Goal: Information Seeking & Learning: Check status

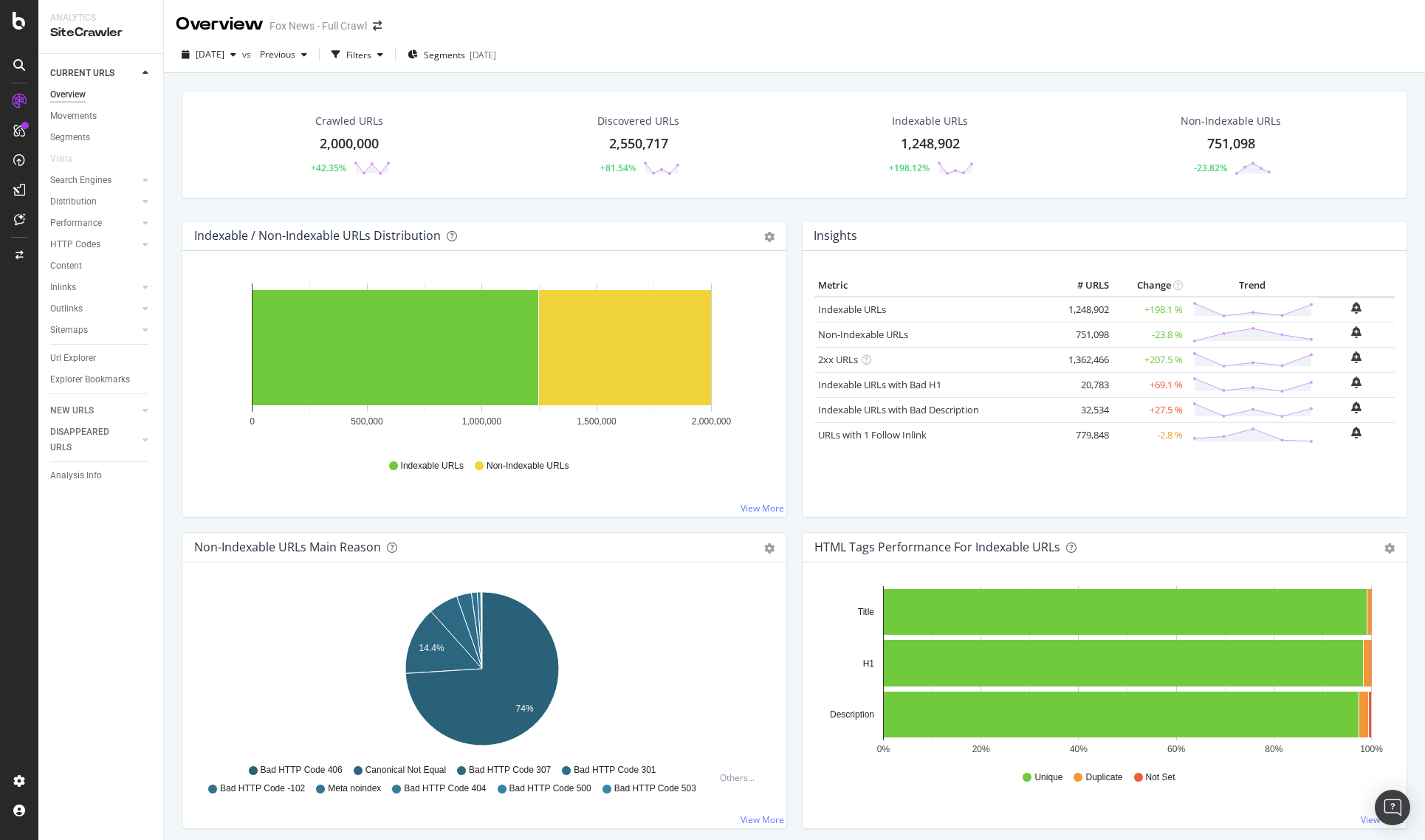
scroll to position [465, 0]
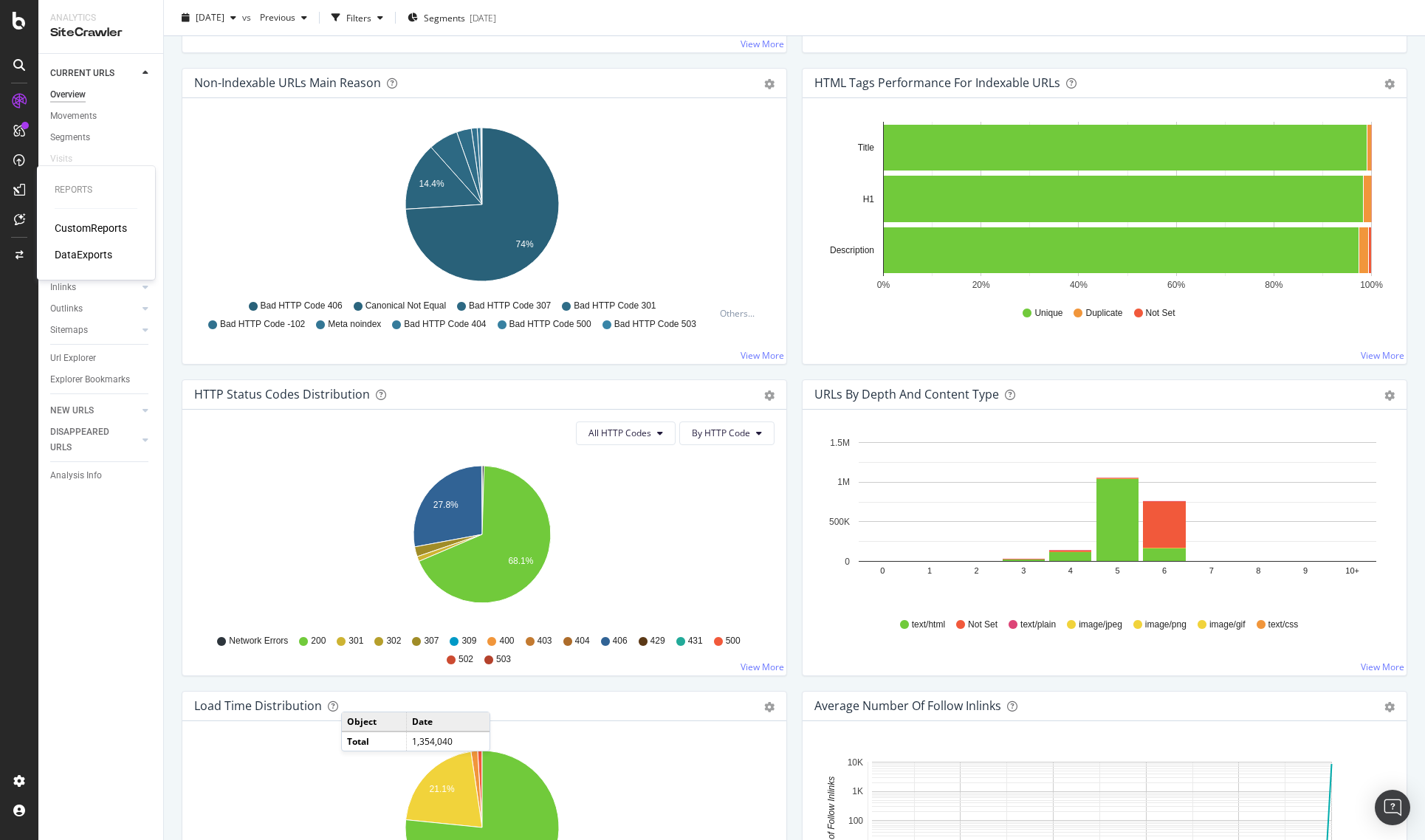
click at [83, 223] on div "CustomReports" at bounding box center [91, 228] width 72 height 15
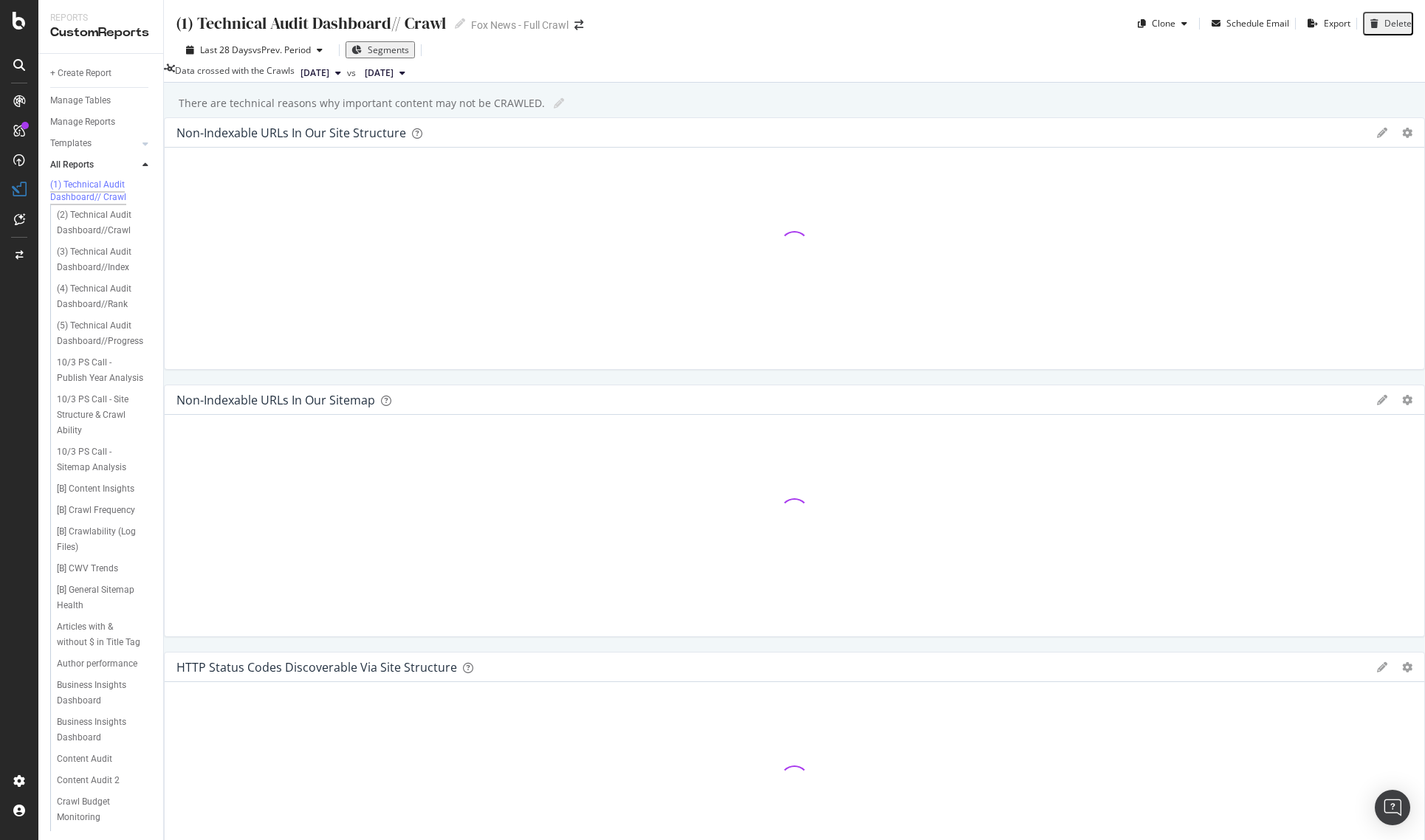
scroll to position [495, 0]
click at [101, 761] on div "Tech Implementation Impact [AN]" at bounding box center [100, 776] width 86 height 31
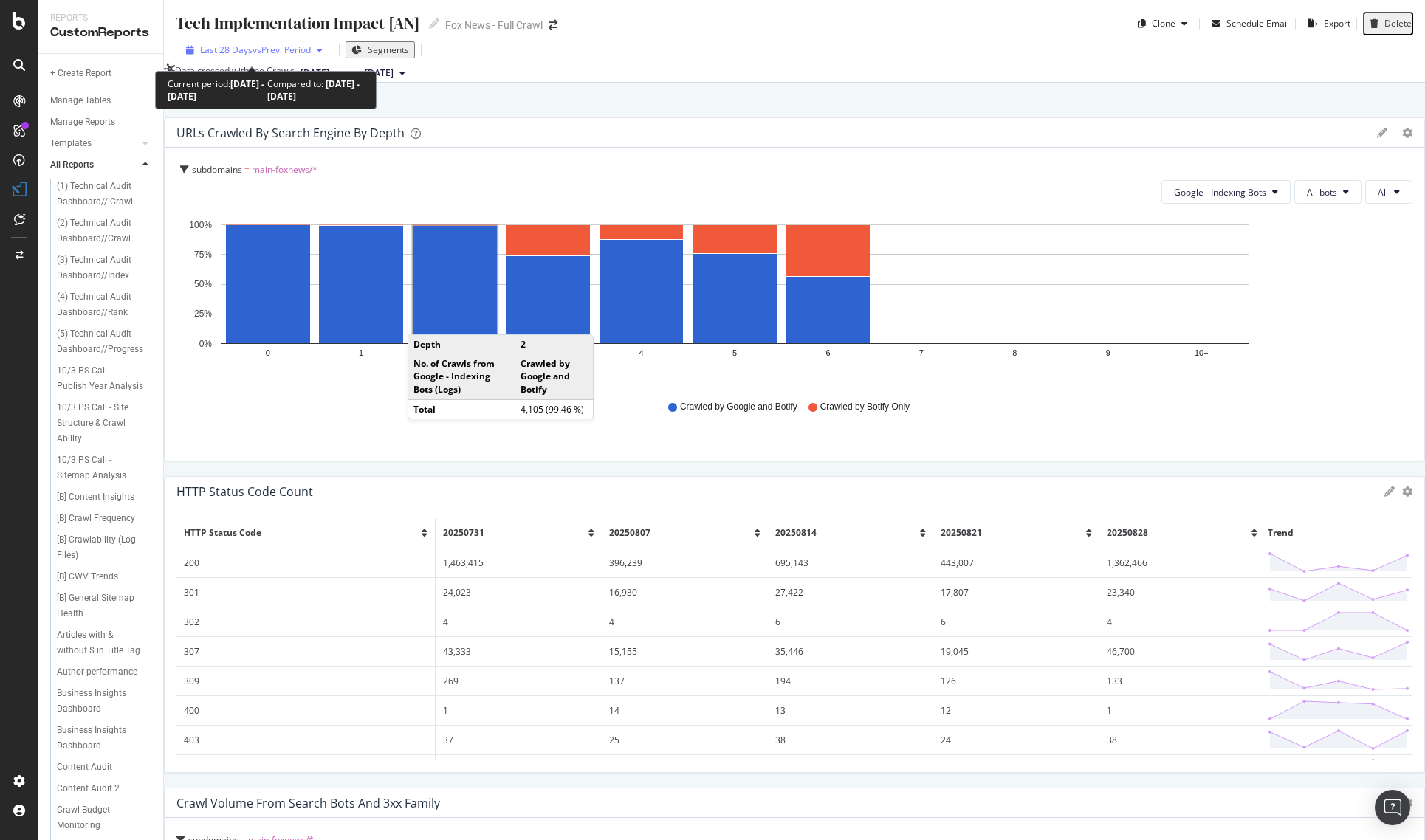
click at [283, 52] on span "vs Prev. Period" at bounding box center [282, 50] width 58 height 13
click at [541, 114] on div "Add a short description Add a short description" at bounding box center [802, 103] width 1247 height 22
click at [347, 78] on button "[DATE]" at bounding box center [321, 73] width 52 height 18
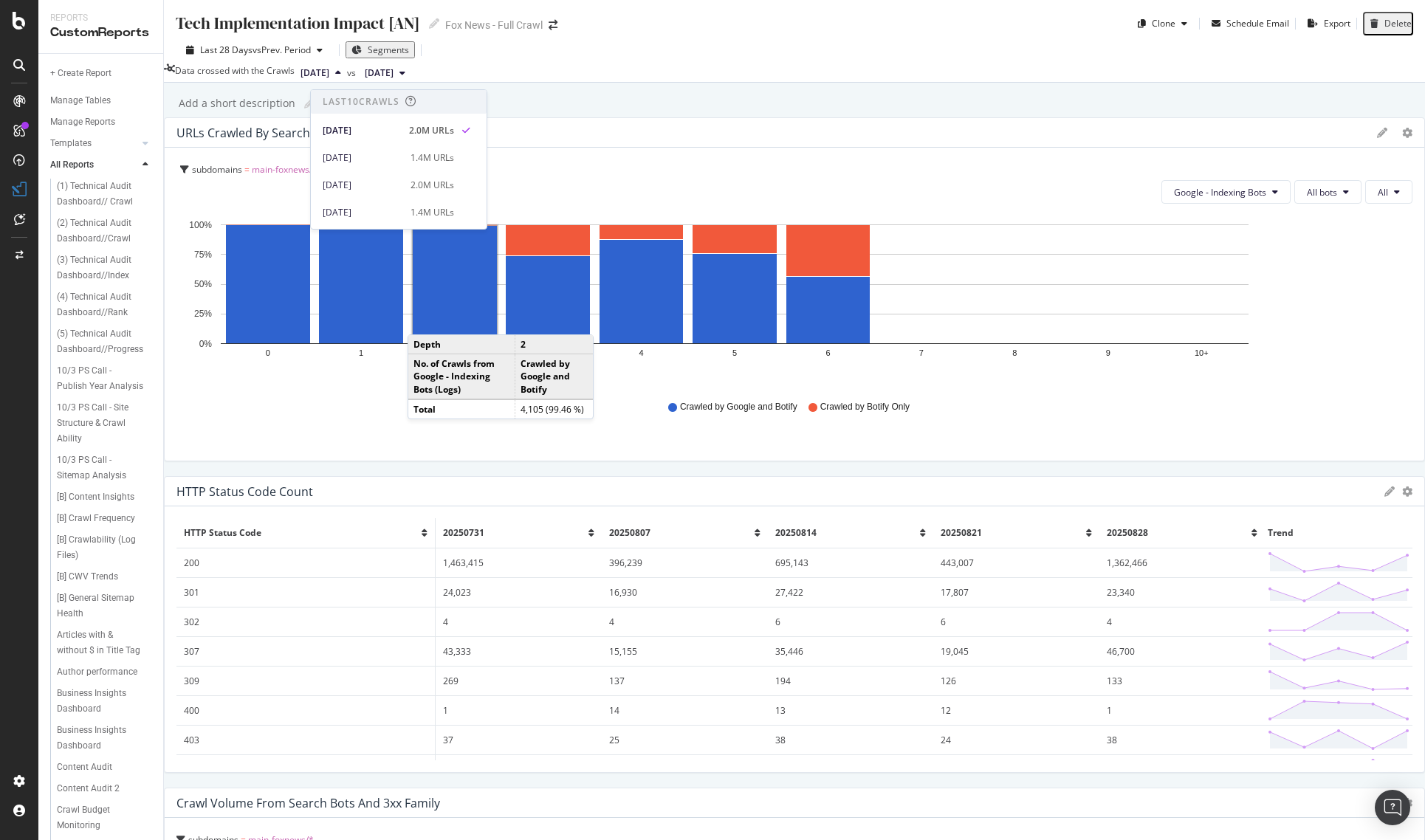
click at [839, 78] on div "Data crossed with the Crawls [DATE] vs [DATE]" at bounding box center [794, 73] width 1261 height 18
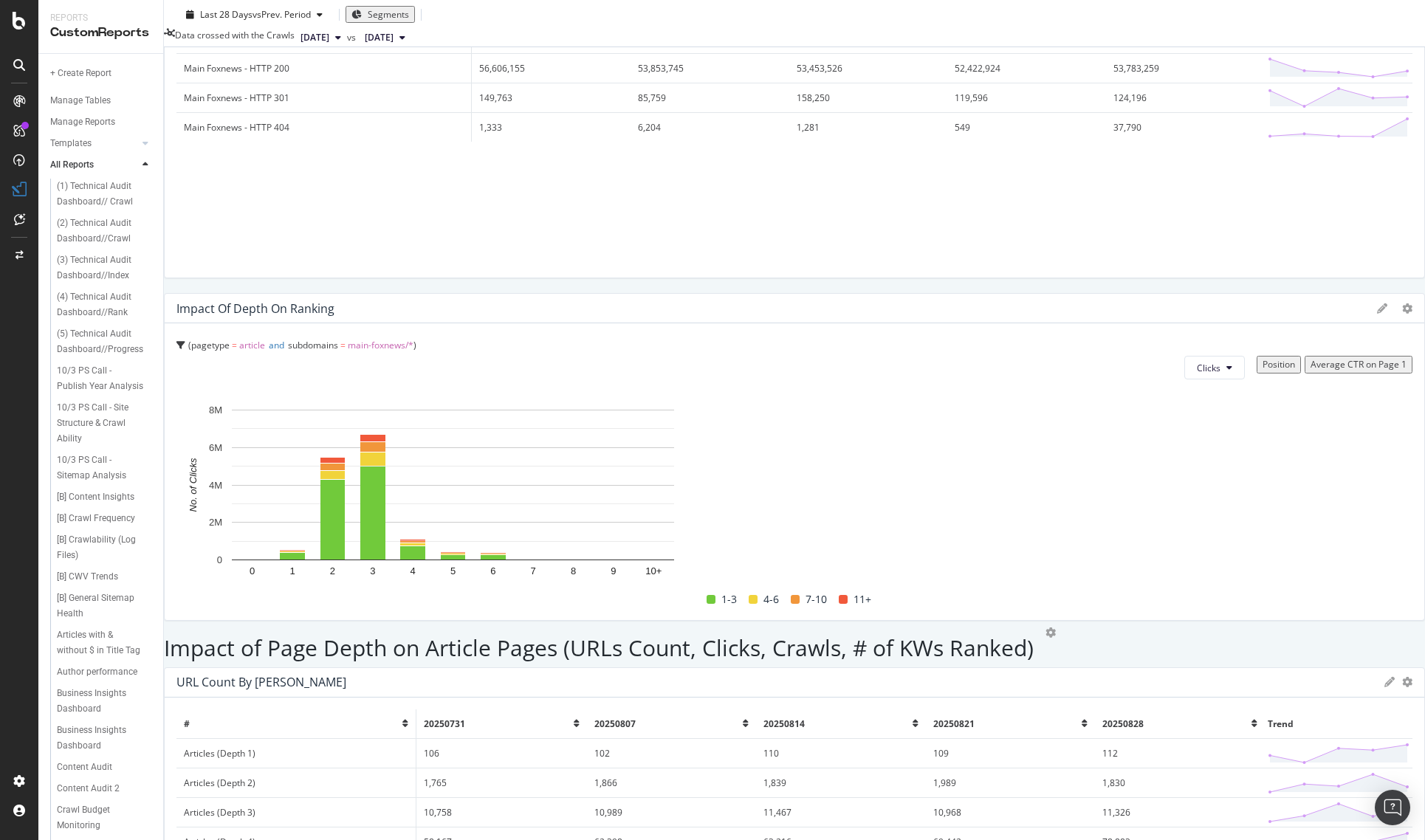
scroll to position [1920, 0]
